Goal: Task Accomplishment & Management: Manage account settings

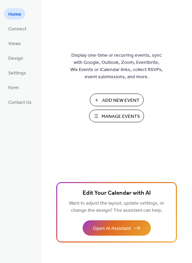
click at [105, 117] on span "Manage Events" at bounding box center [120, 116] width 38 height 7
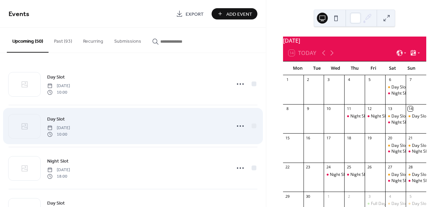
scroll to position [34, 0]
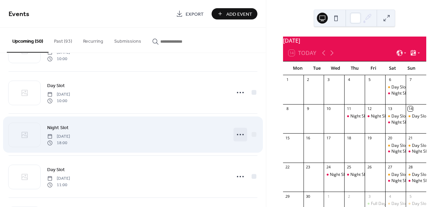
click at [240, 135] on icon at bounding box center [240, 134] width 11 height 11
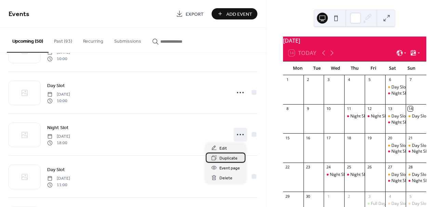
click at [226, 157] on span "Duplicate" at bounding box center [229, 158] width 18 height 7
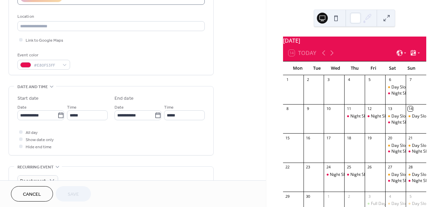
scroll to position [150, 0]
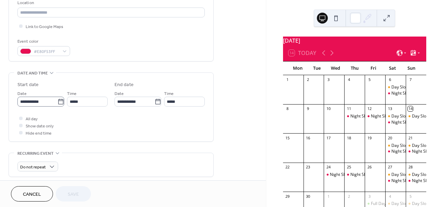
click at [61, 101] on icon at bounding box center [60, 102] width 7 height 7
click at [57, 101] on input "**********" at bounding box center [37, 102] width 40 height 10
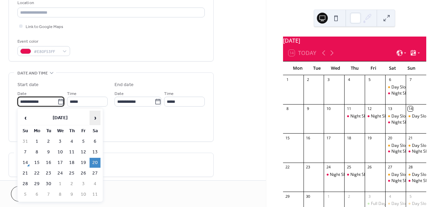
click at [95, 117] on span "›" at bounding box center [95, 118] width 10 height 14
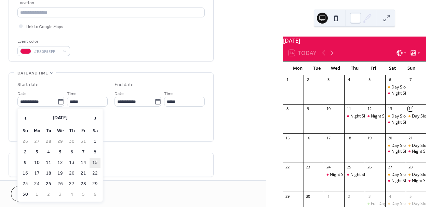
click at [92, 161] on td "15" at bounding box center [95, 163] width 11 height 10
type input "**********"
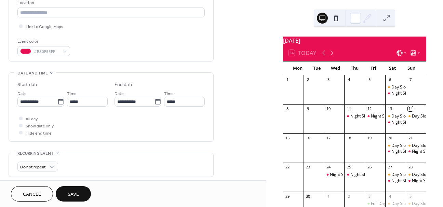
click at [81, 195] on button "Save" at bounding box center [73, 193] width 35 height 15
